Goal: Find specific page/section: Find specific page/section

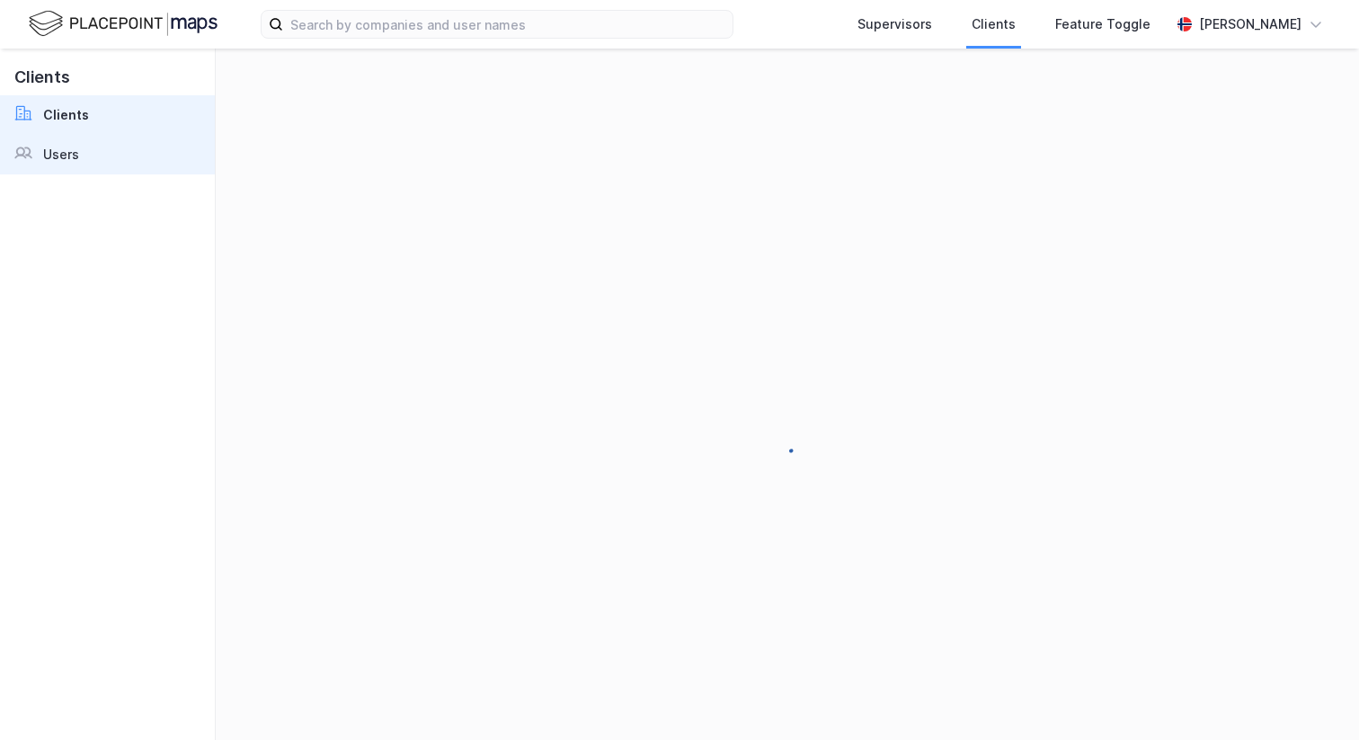
click at [76, 162] on div "Users" at bounding box center [61, 155] width 36 height 22
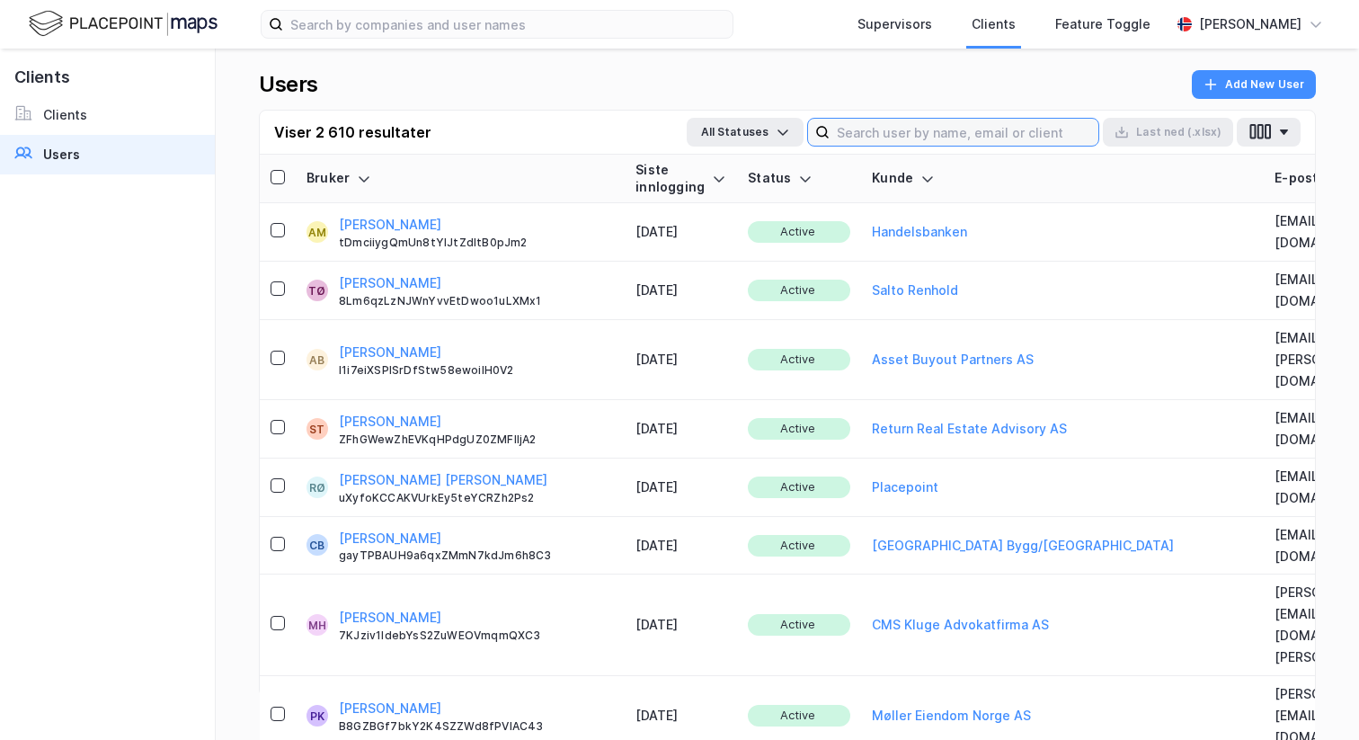
click at [979, 128] on input at bounding box center [964, 132] width 269 height 27
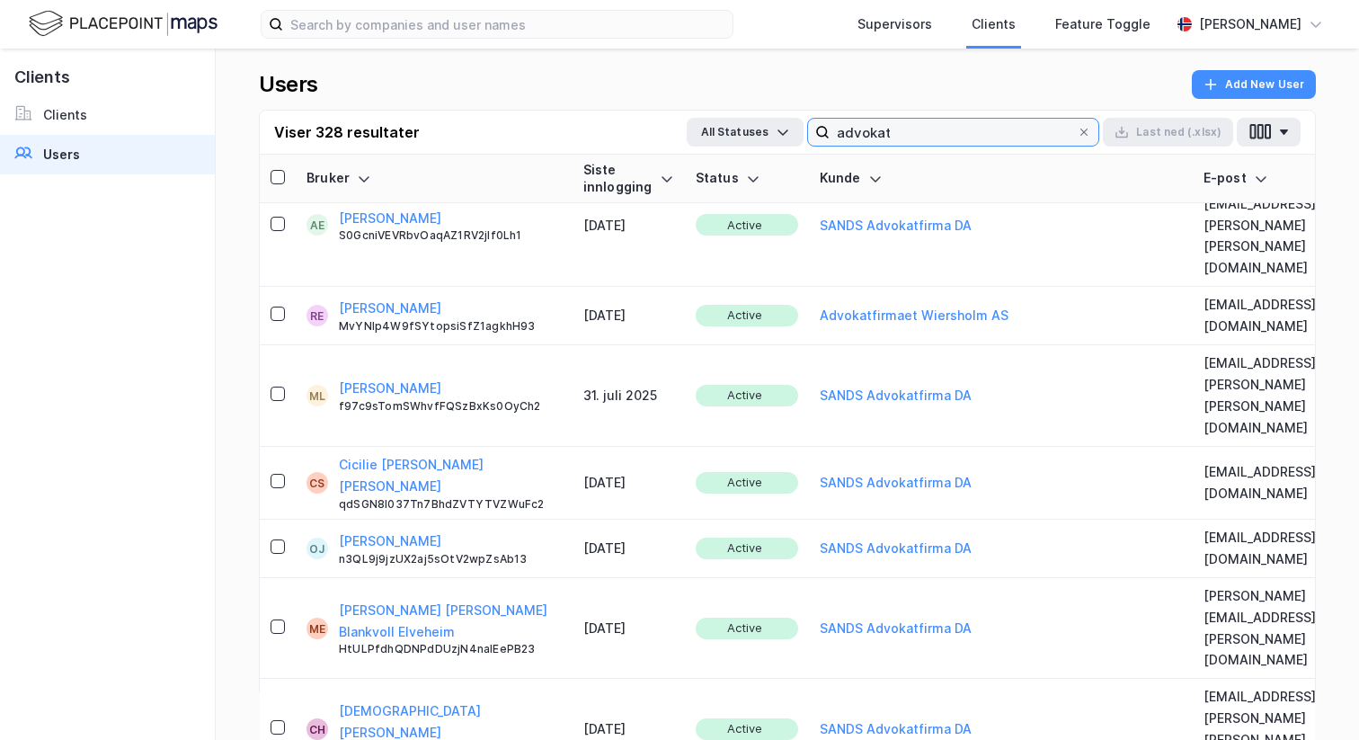
scroll to position [1594, 0]
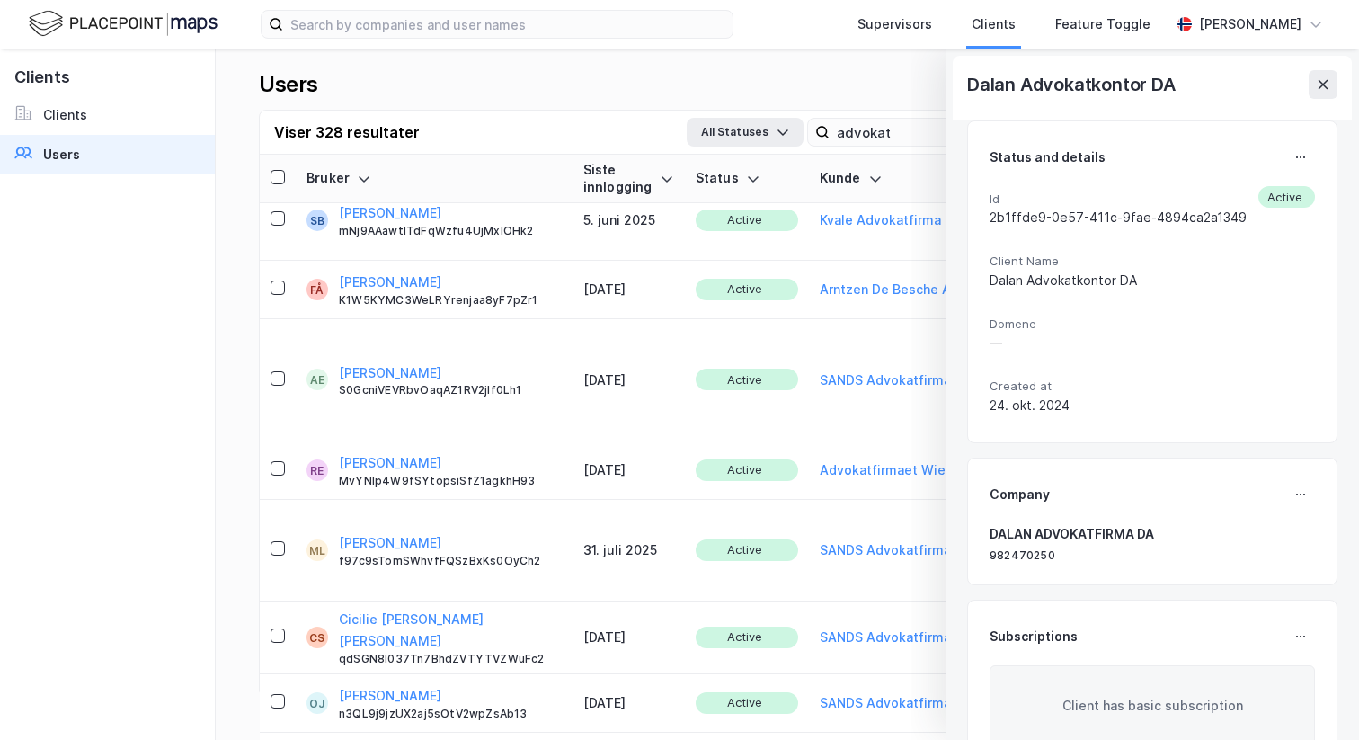
scroll to position [1433, 0]
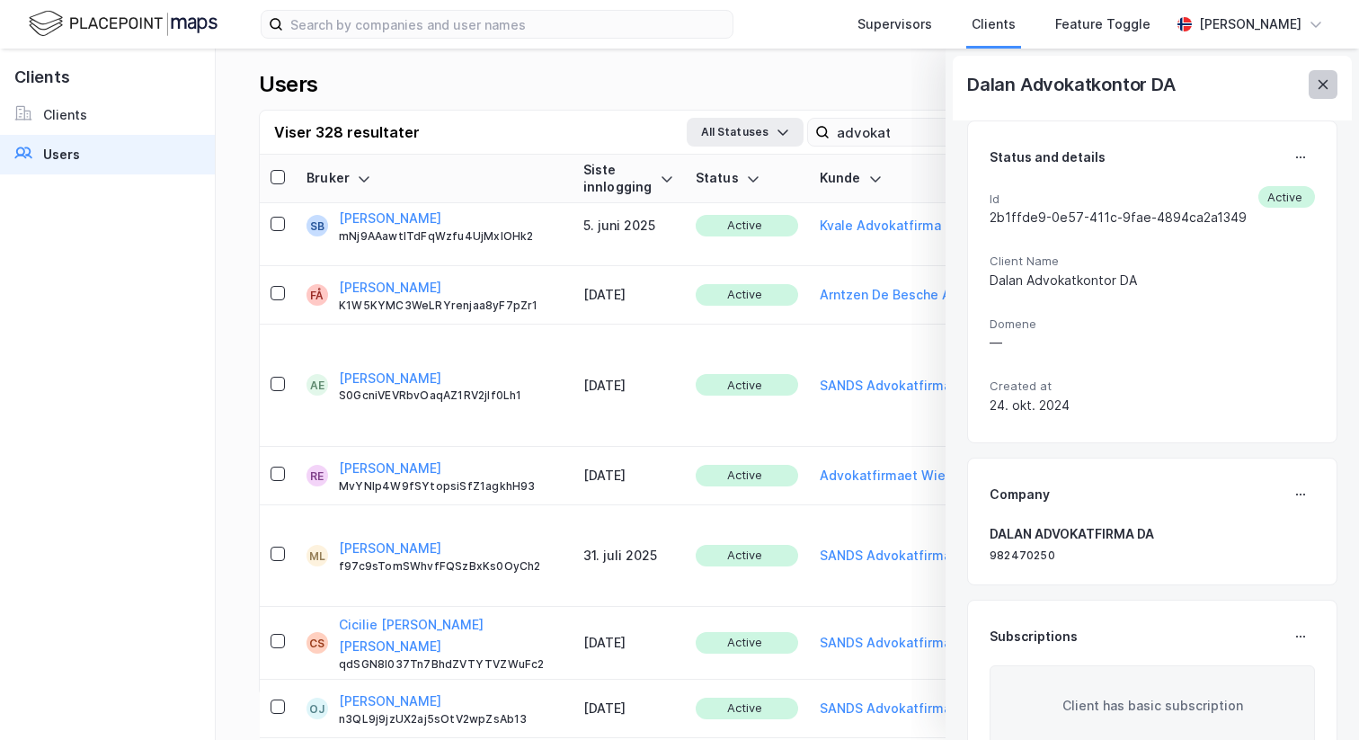
click at [1334, 83] on button at bounding box center [1323, 84] width 29 height 29
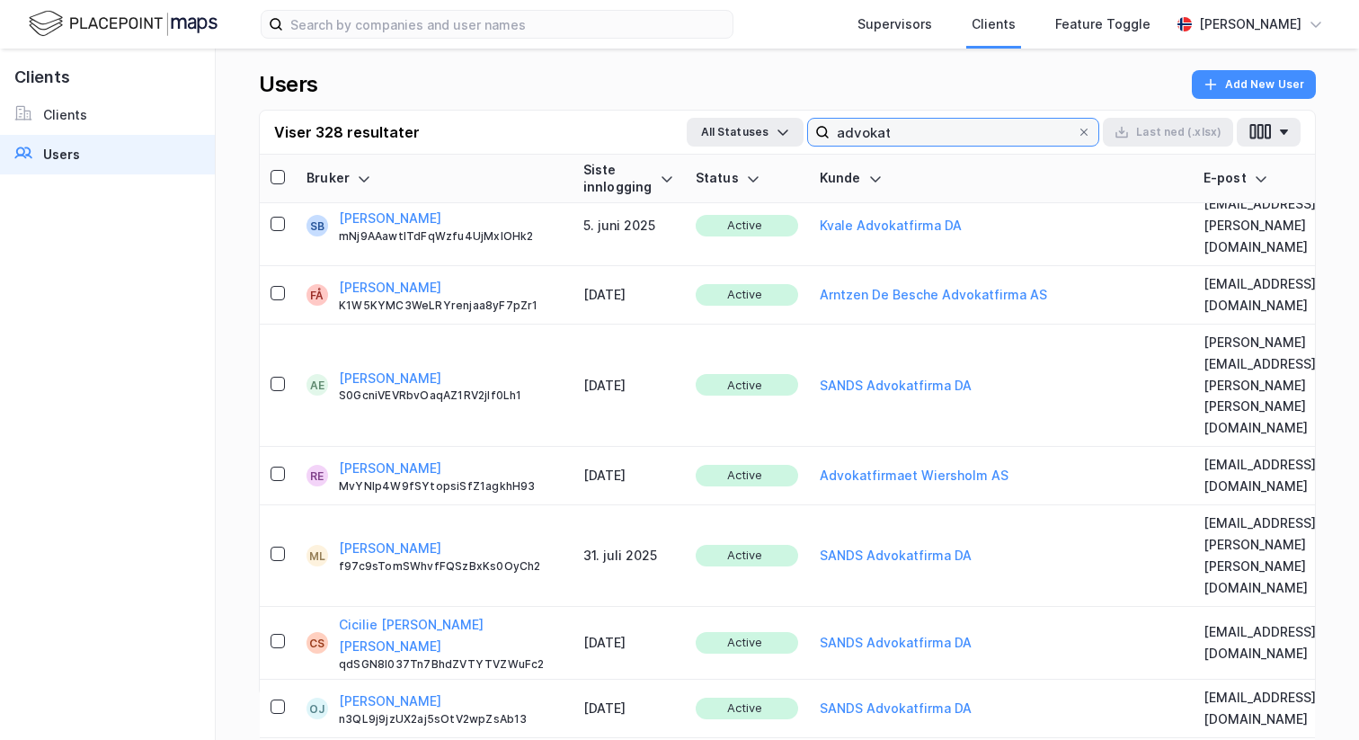
click at [868, 136] on input "advokat" at bounding box center [953, 132] width 247 height 27
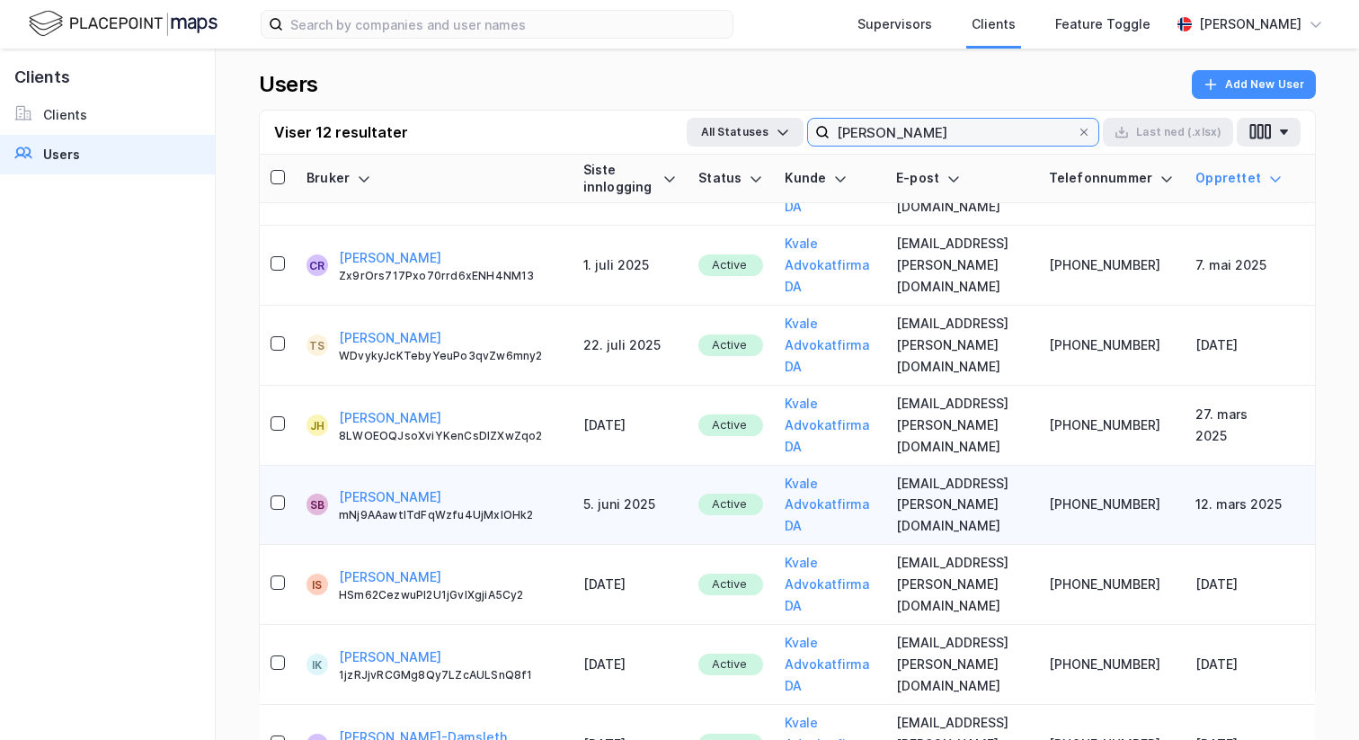
scroll to position [0, 0]
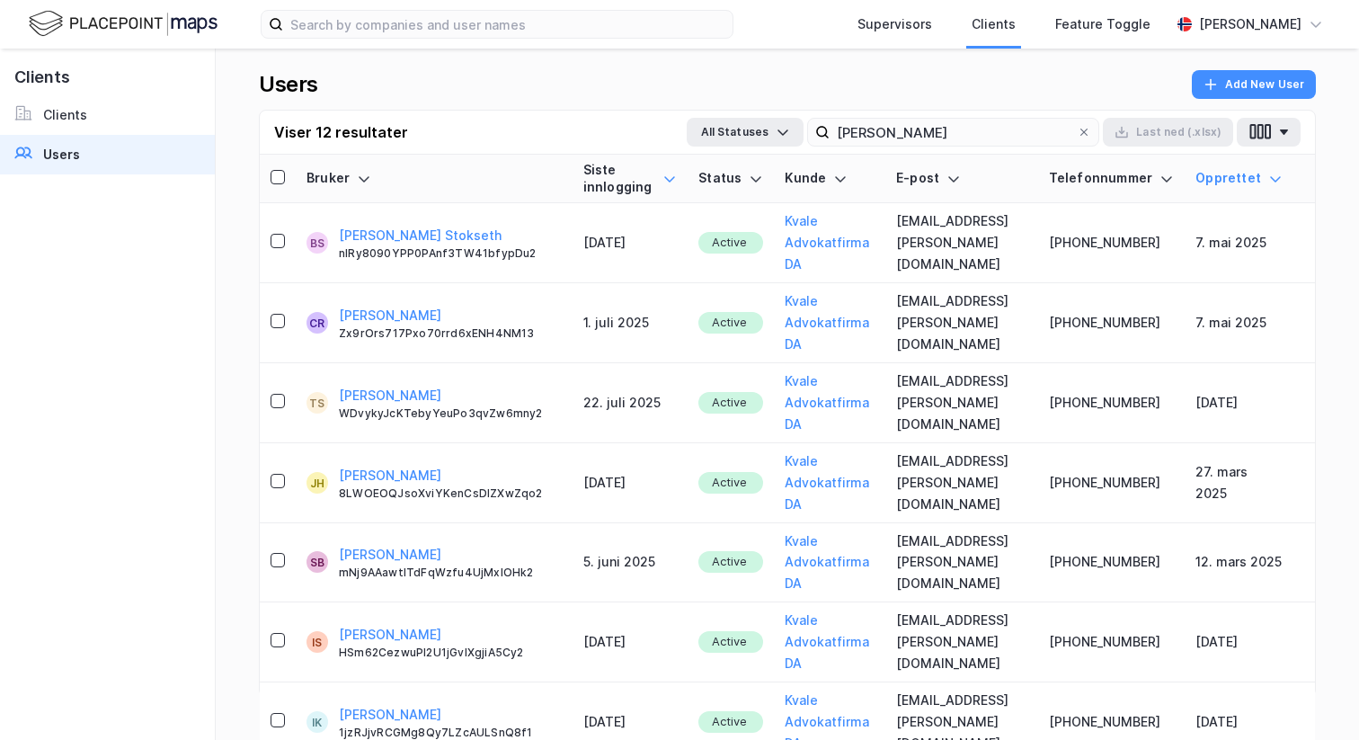
click at [675, 180] on icon at bounding box center [670, 179] width 14 height 14
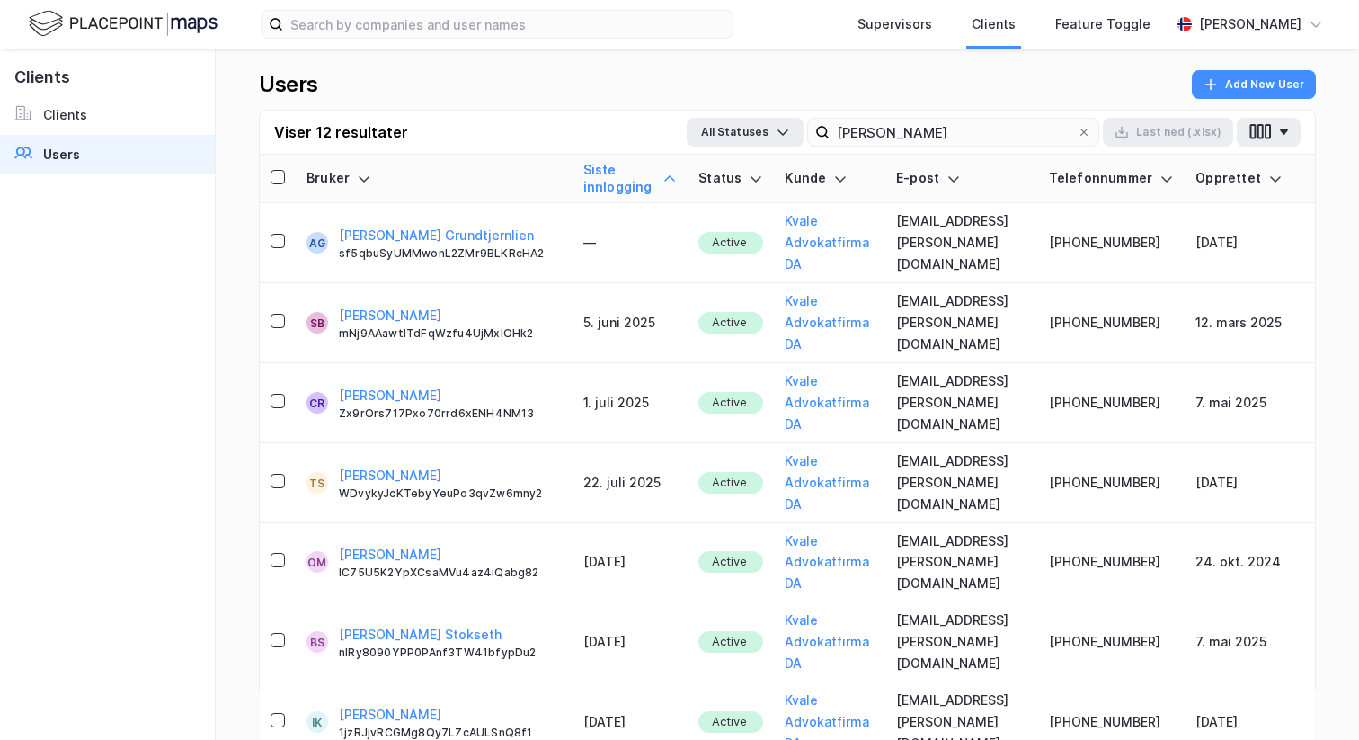
click at [674, 180] on icon at bounding box center [670, 179] width 14 height 14
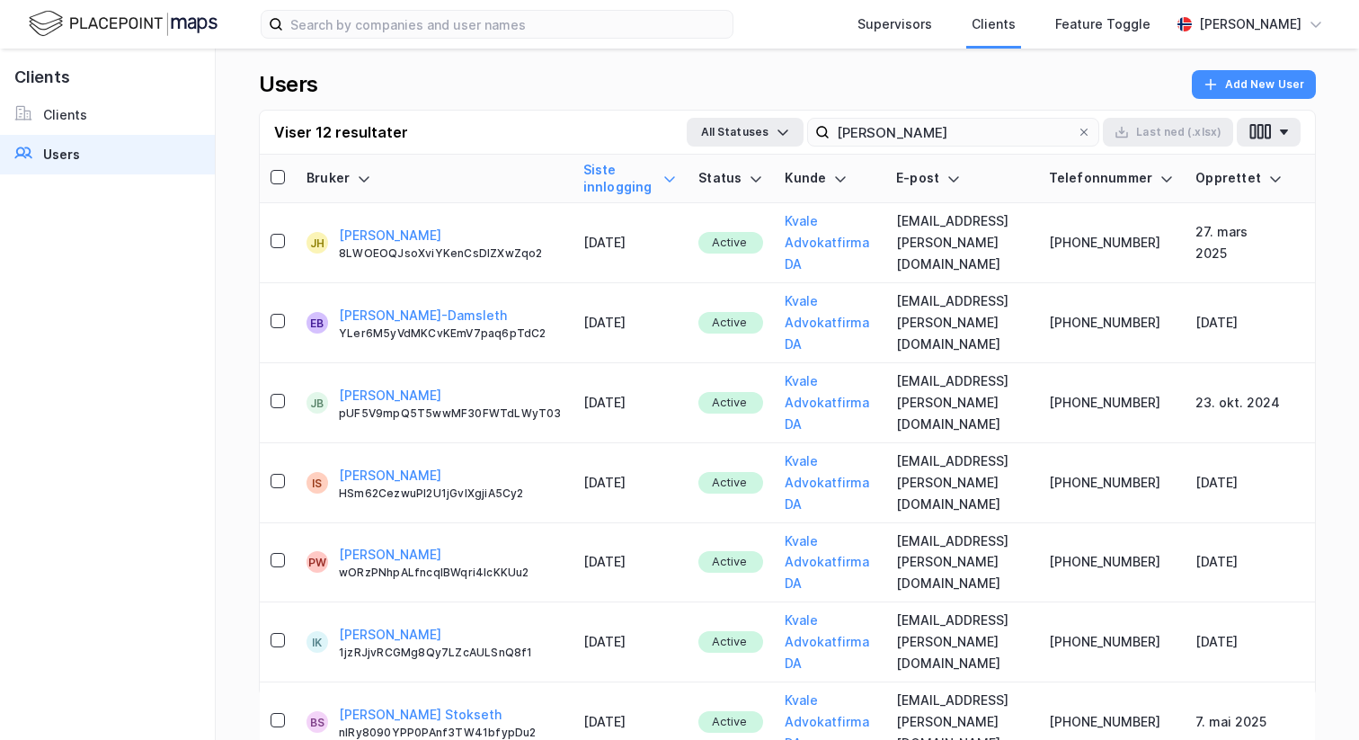
click at [983, 150] on div "Viser 12 resultater All Statuses [PERSON_NAME] Last [PERSON_NAME] (.xlsx)" at bounding box center [787, 133] width 1055 height 44
click at [980, 143] on input "[PERSON_NAME]" at bounding box center [953, 132] width 247 height 27
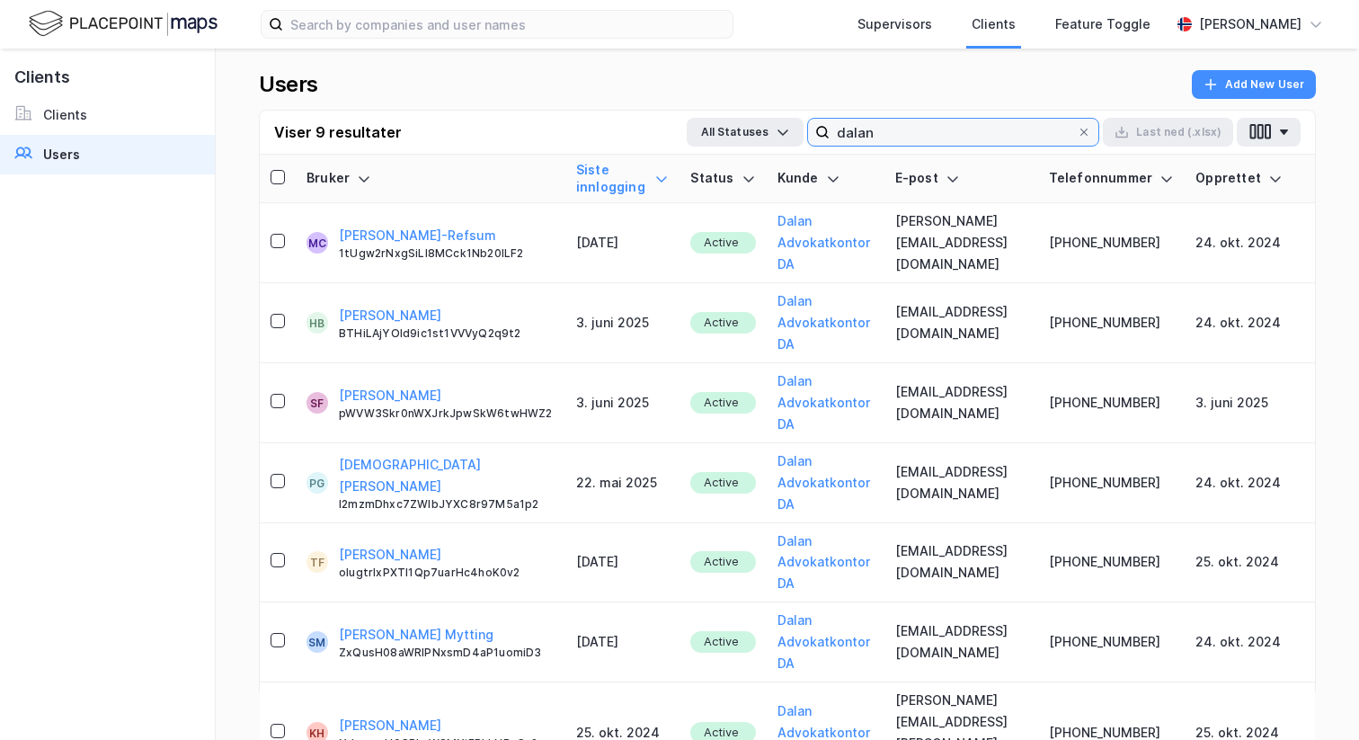
type input "dalan"
click at [657, 178] on icon at bounding box center [661, 179] width 14 height 14
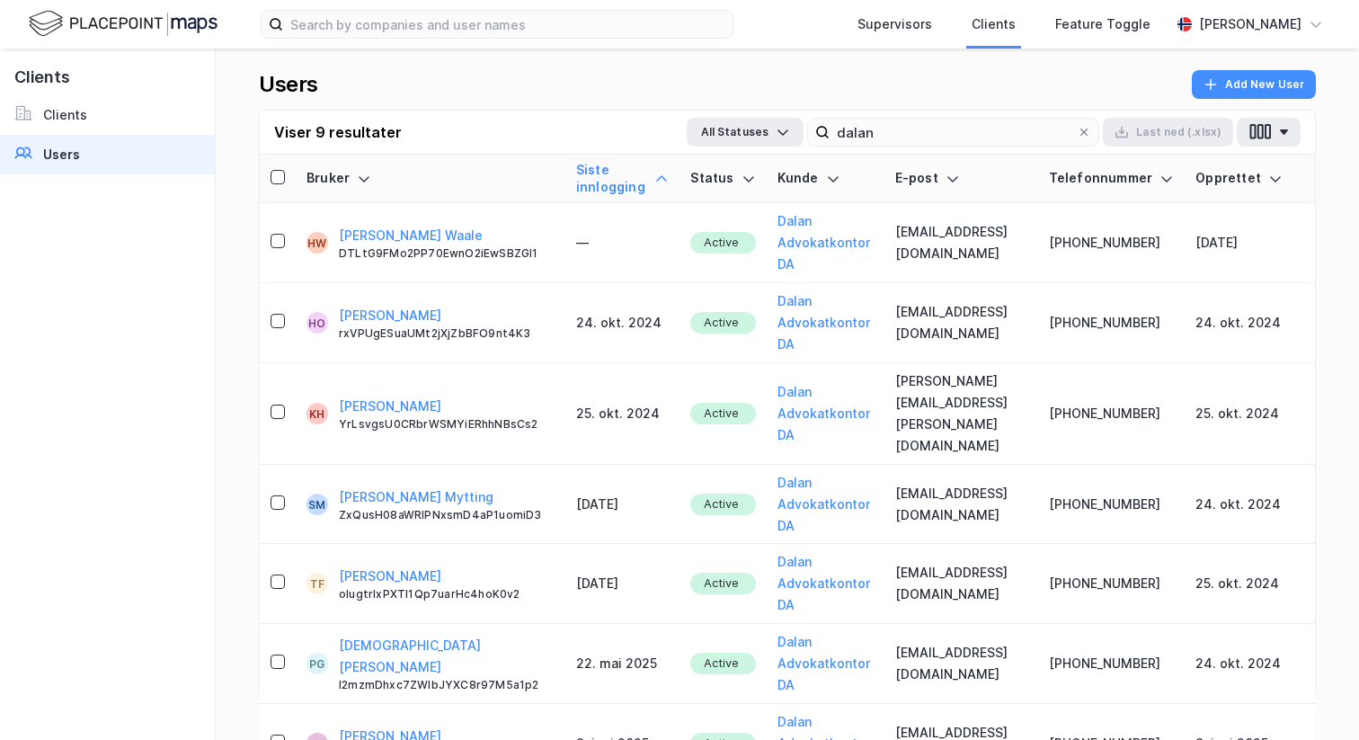
click at [657, 178] on icon at bounding box center [661, 179] width 14 height 14
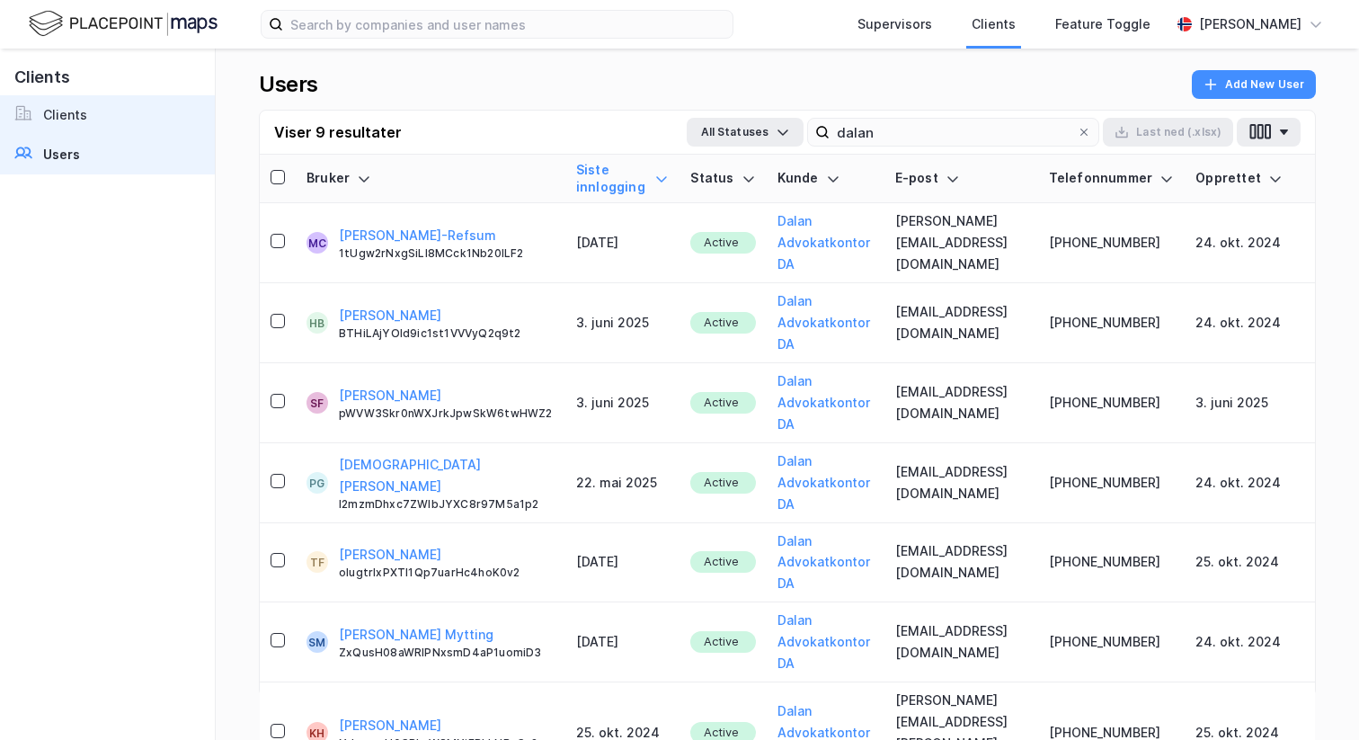
click at [72, 109] on div "Clients" at bounding box center [65, 115] width 44 height 22
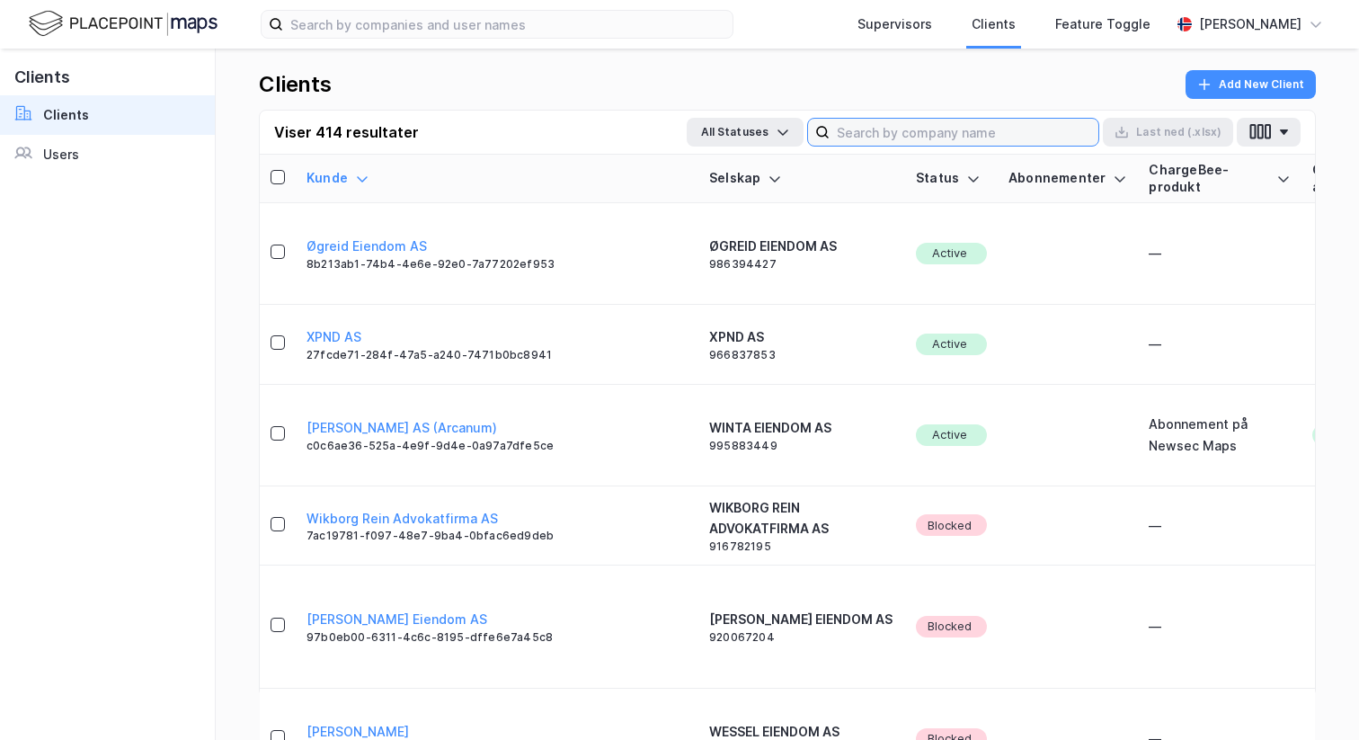
click at [906, 129] on input at bounding box center [964, 132] width 269 height 27
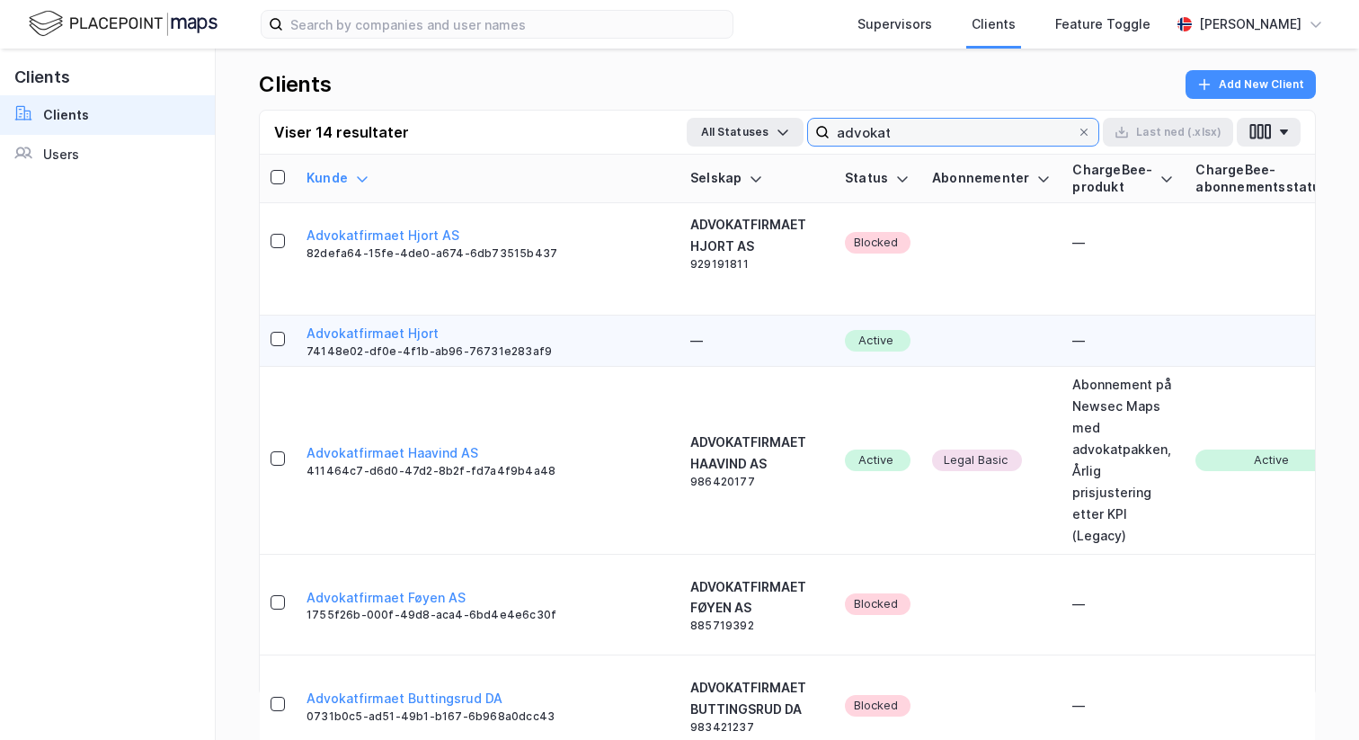
scroll to position [1083, 0]
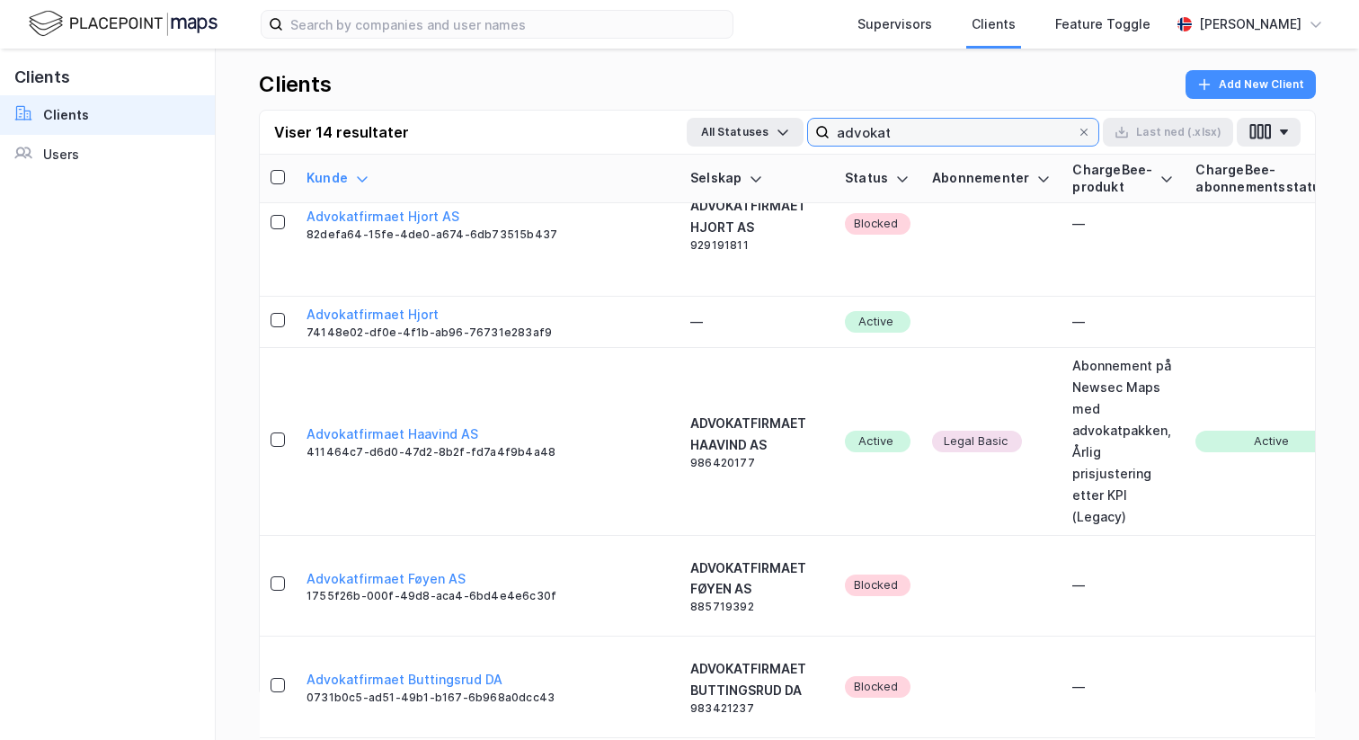
type input "advokat"
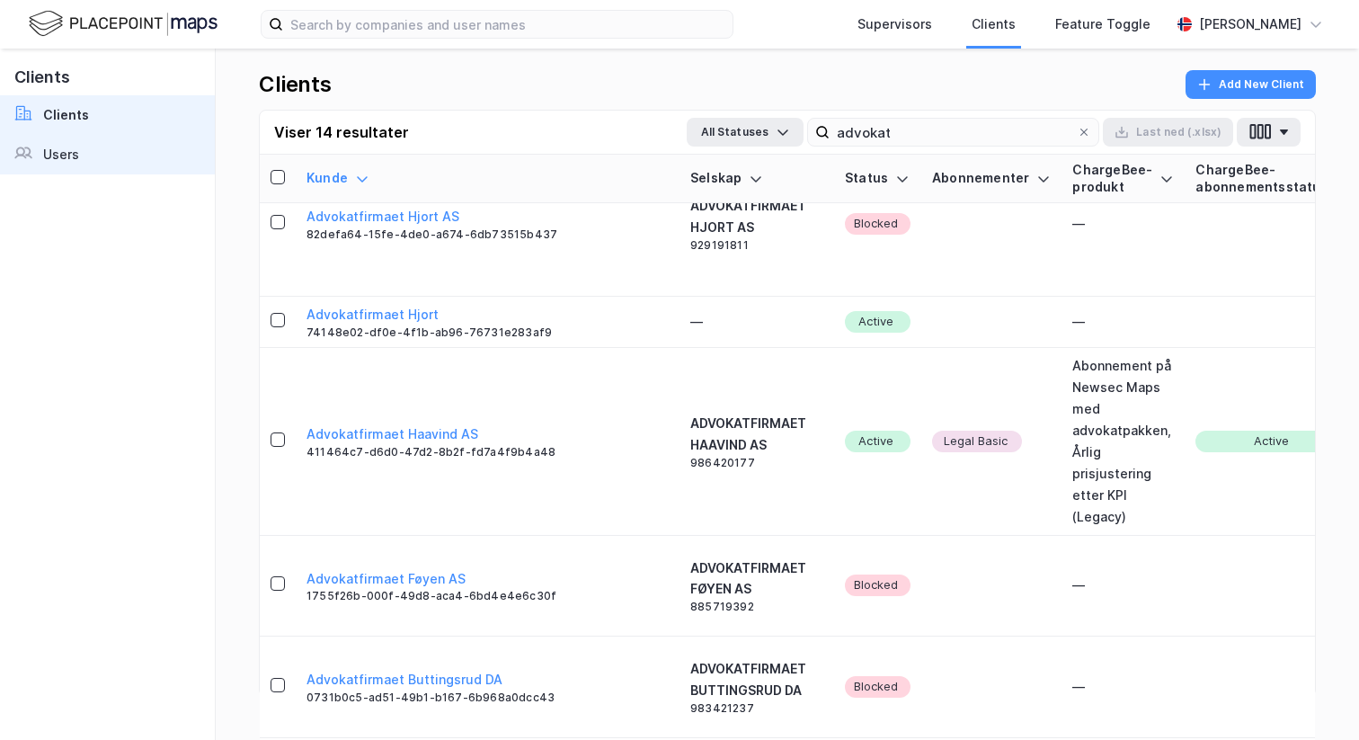
click at [97, 154] on link "Users" at bounding box center [107, 155] width 215 height 40
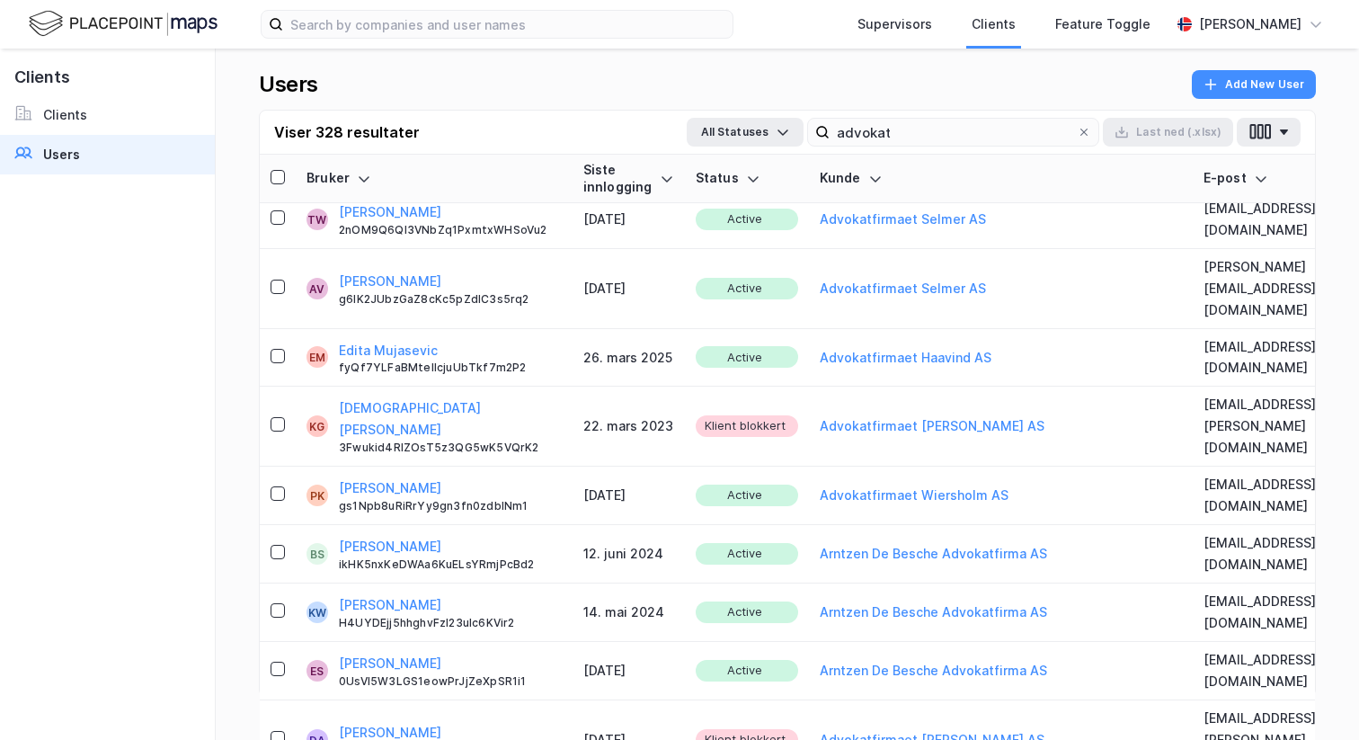
scroll to position [11785, 0]
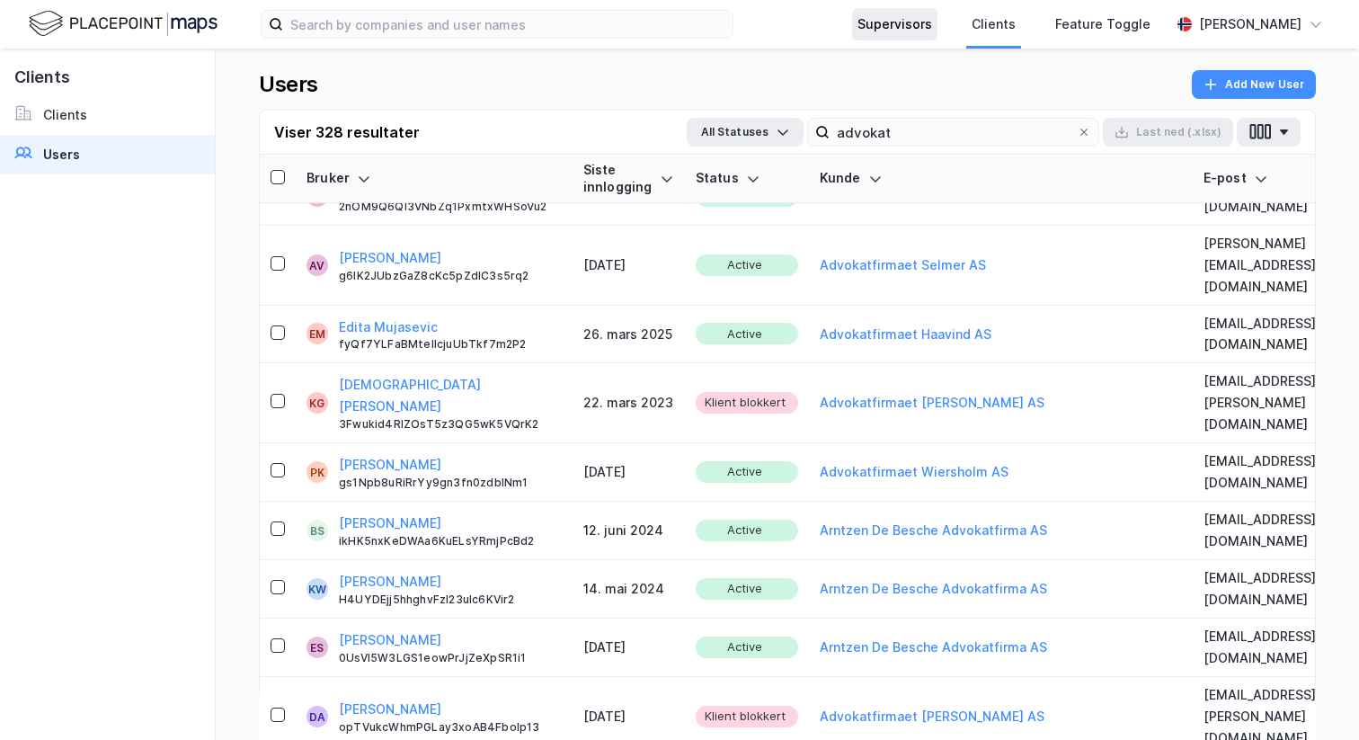
type input "advokat"
